Goal: Information Seeking & Learning: Understand process/instructions

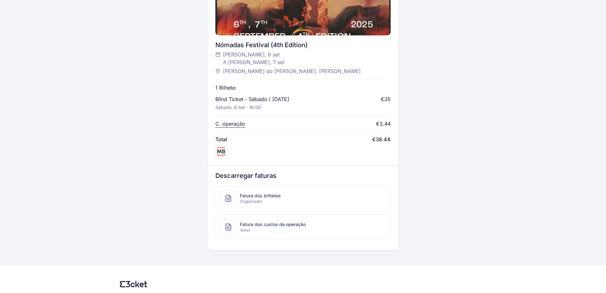
scroll to position [253, 0]
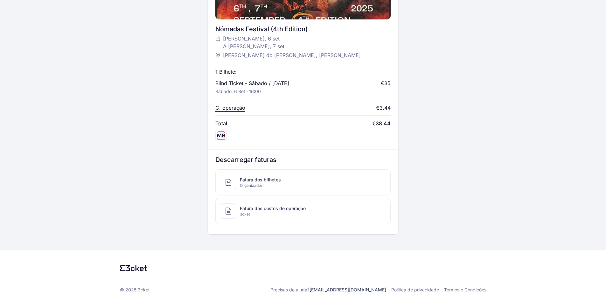
click at [237, 104] on p "C. operação" at bounding box center [231, 108] width 30 height 8
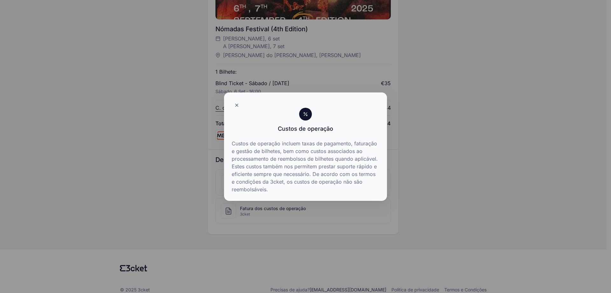
click at [361, 82] on div at bounding box center [305, 146] width 611 height 293
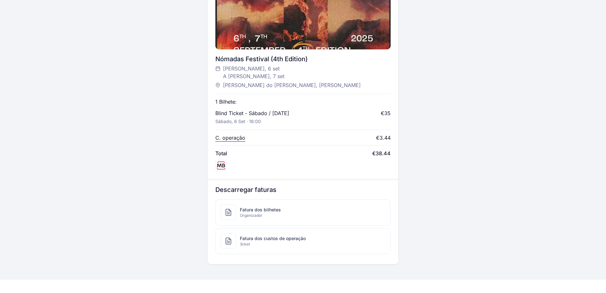
scroll to position [222, 0]
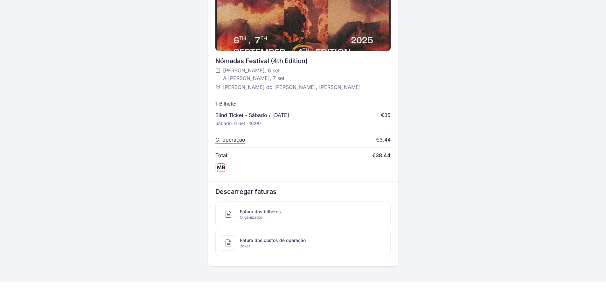
click at [282, 237] on span "Fatura dos custos de operação" at bounding box center [273, 240] width 66 height 6
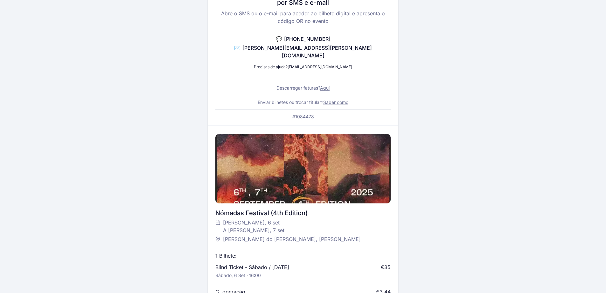
scroll to position [62, 0]
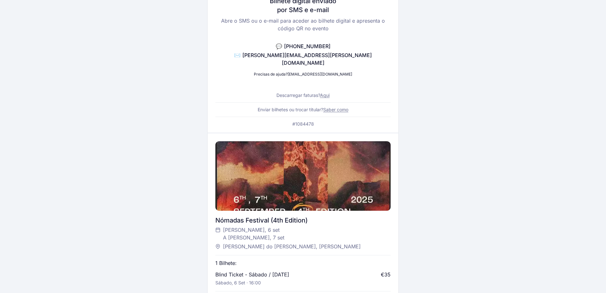
click at [339, 107] on link "Saber como" at bounding box center [335, 109] width 25 height 5
